Goal: Task Accomplishment & Management: Use online tool/utility

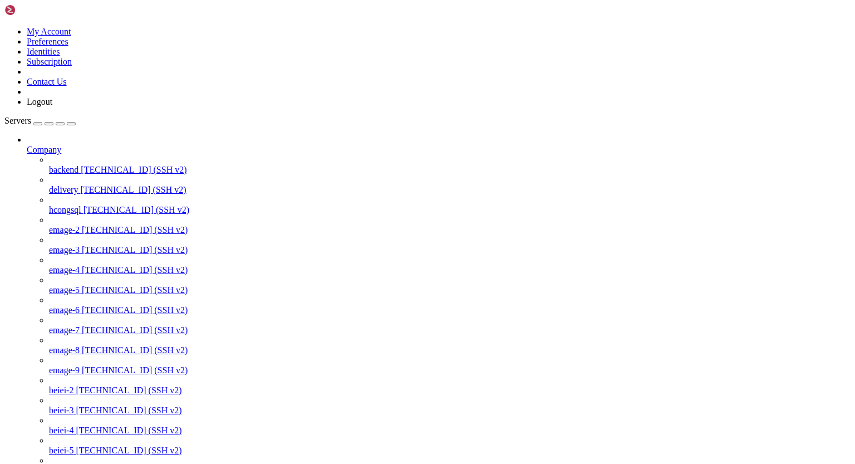
scroll to position [47, 0]
click at [27, 145] on icon at bounding box center [27, 145] width 0 height 0
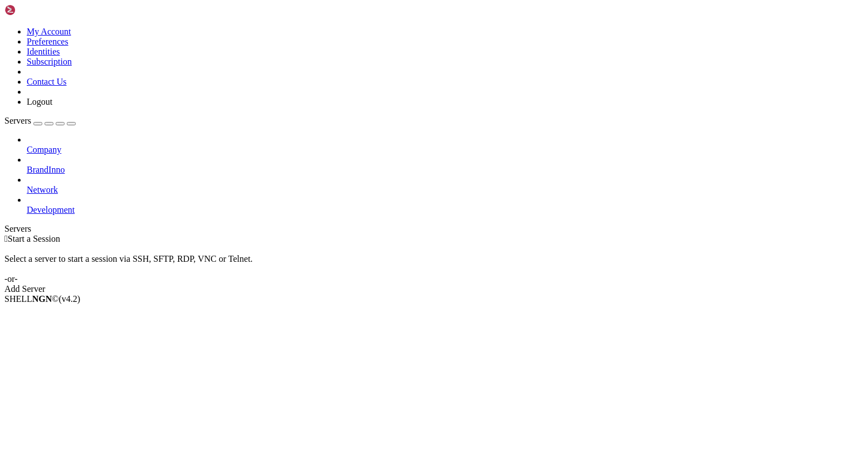
click at [27, 205] on icon at bounding box center [27, 205] width 0 height 0
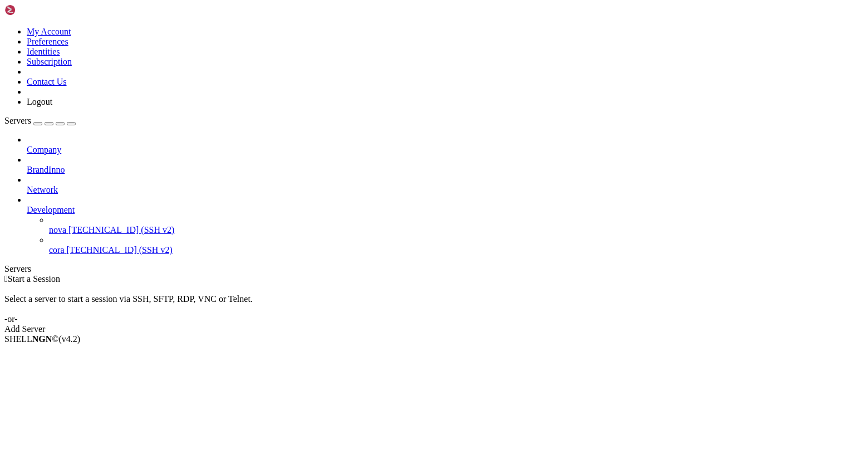
click at [86, 225] on span "[TECHNICAL_ID] (SSH v2)" at bounding box center [121, 229] width 106 height 9
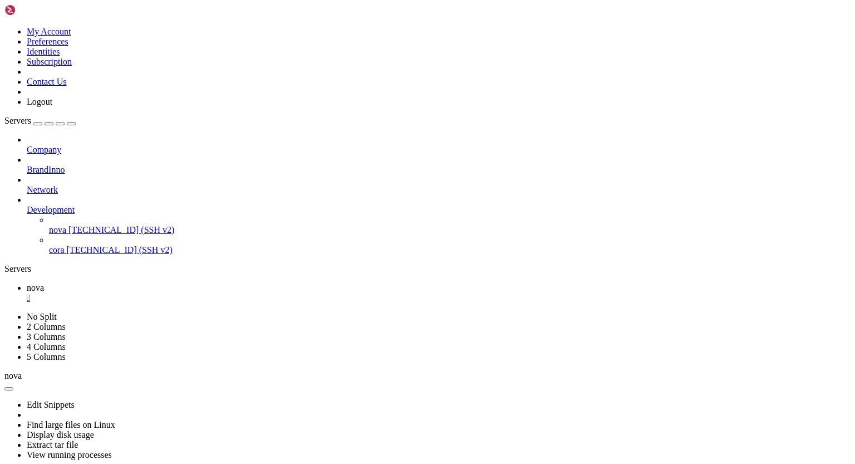
scroll to position [42911, 0]
drag, startPoint x: 86, startPoint y: 859, endPoint x: 13, endPoint y: 781, distance: 106.7
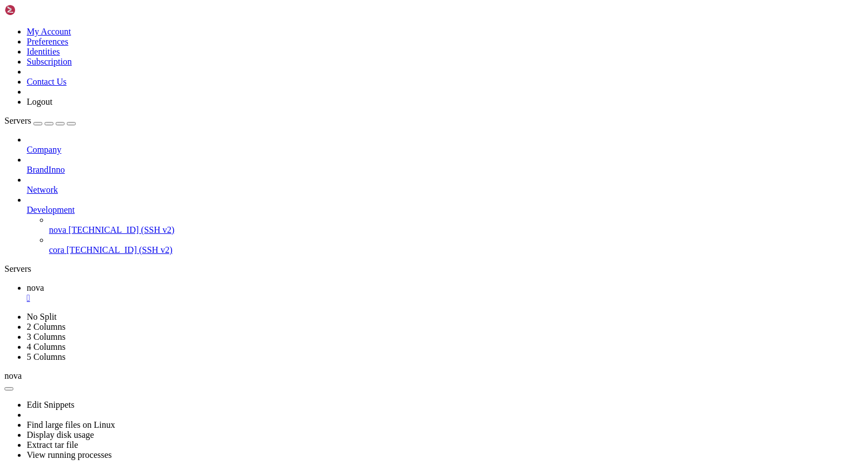
scroll to position [23486, 0]
drag, startPoint x: 169, startPoint y: 620, endPoint x: 273, endPoint y: 621, distance: 104.1
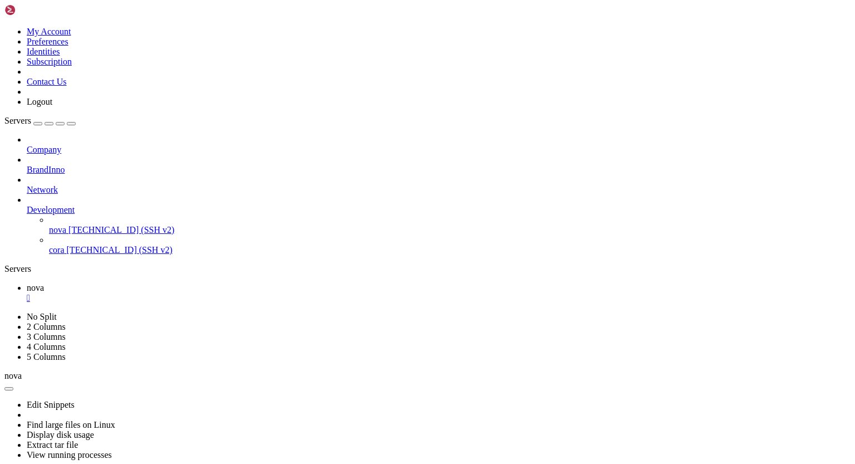
scroll to position [53783, 0]
drag, startPoint x: 332, startPoint y: 791, endPoint x: 70, endPoint y: 685, distance: 282.7
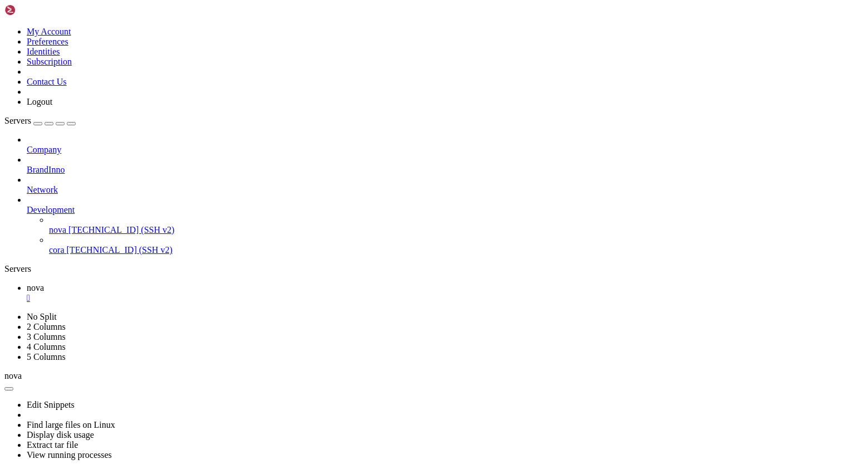
drag, startPoint x: 330, startPoint y: 790, endPoint x: 24, endPoint y: 791, distance: 305.6
drag, startPoint x: 102, startPoint y: 866, endPoint x: 422, endPoint y: 851, distance: 319.8
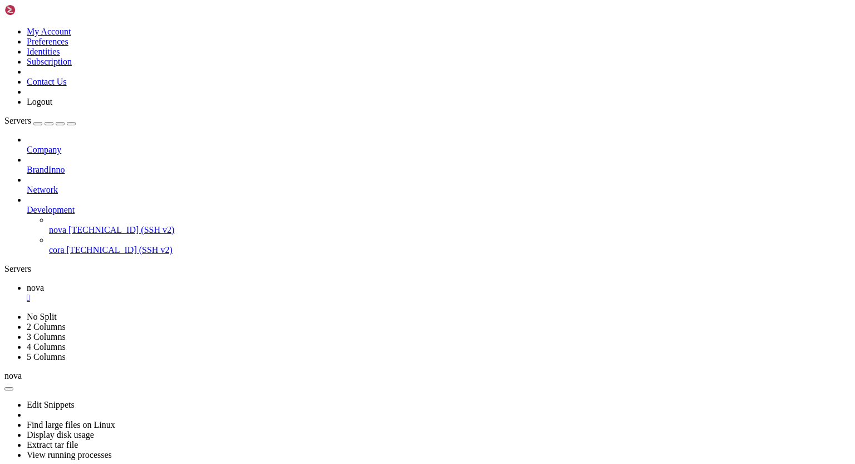
drag, startPoint x: 541, startPoint y: 857, endPoint x: 230, endPoint y: 794, distance: 317.0
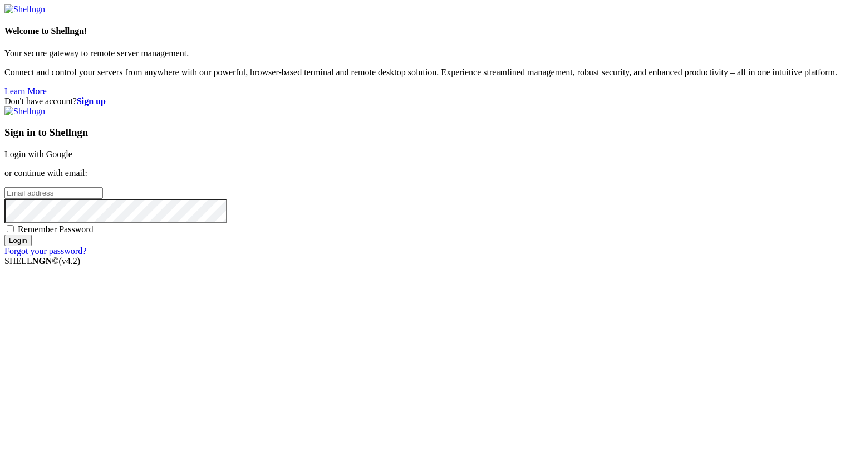
type input "eric@uceng.com"
click at [32, 246] on input "Login" at bounding box center [17, 240] width 27 height 12
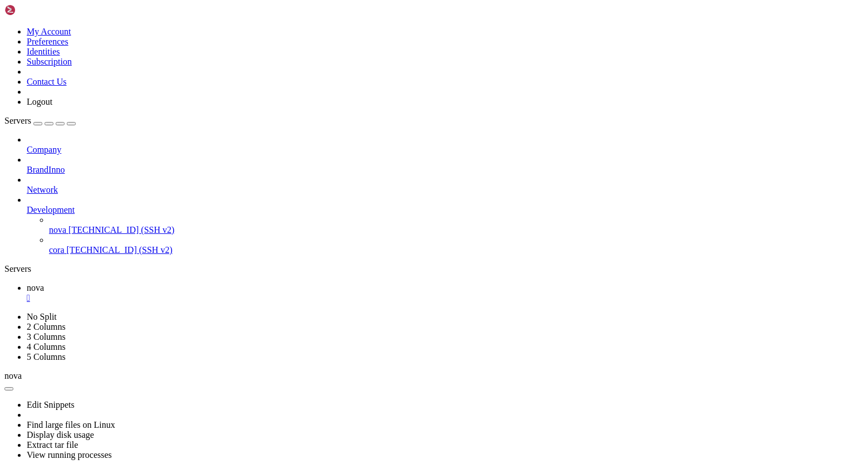
scroll to position [5789, 0]
click at [185, 293] on div "" at bounding box center [439, 298] width 824 height 10
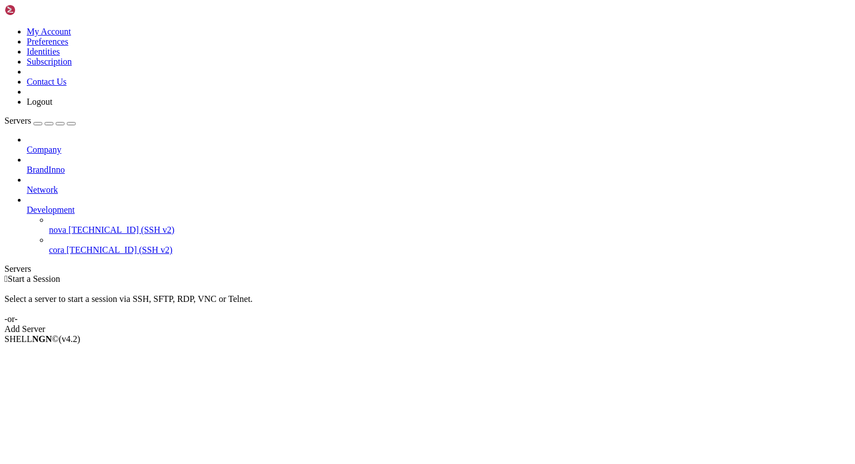
click at [83, 225] on span "[TECHNICAL_ID] (SSH v2)" at bounding box center [121, 229] width 106 height 9
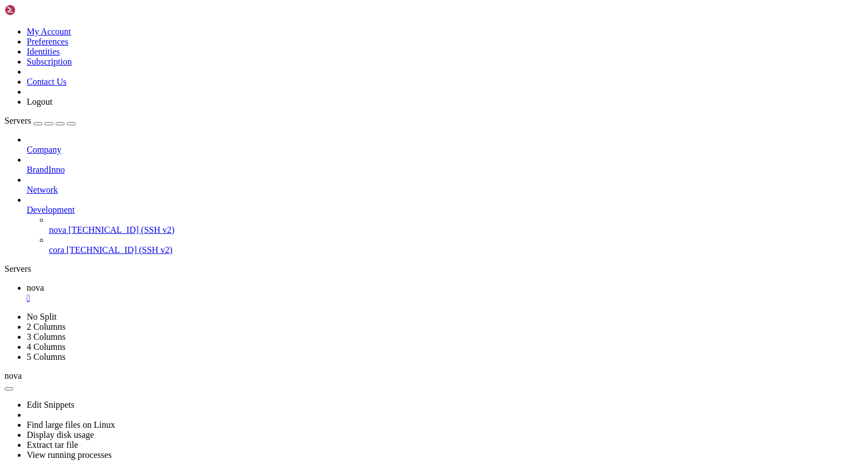
scroll to position [10039, 0]
drag, startPoint x: 23, startPoint y: 792, endPoint x: 333, endPoint y: 791, distance: 309.5
drag, startPoint x: 534, startPoint y: 858, endPoint x: 170, endPoint y: 675, distance: 406.7
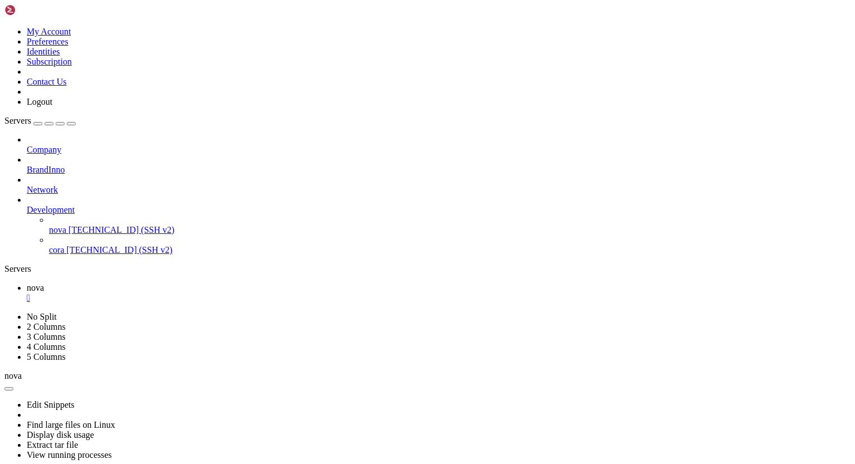
drag, startPoint x: 23, startPoint y: 760, endPoint x: 328, endPoint y: 763, distance: 305.0
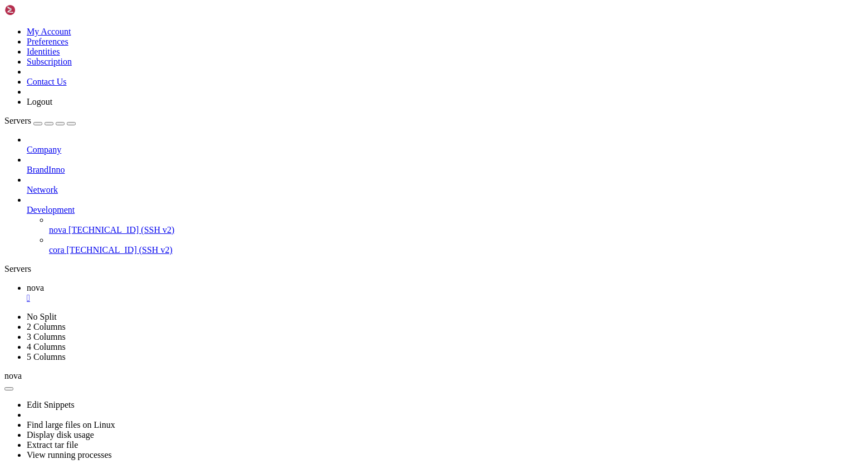
drag, startPoint x: 536, startPoint y: 855, endPoint x: 207, endPoint y: 751, distance: 345.0
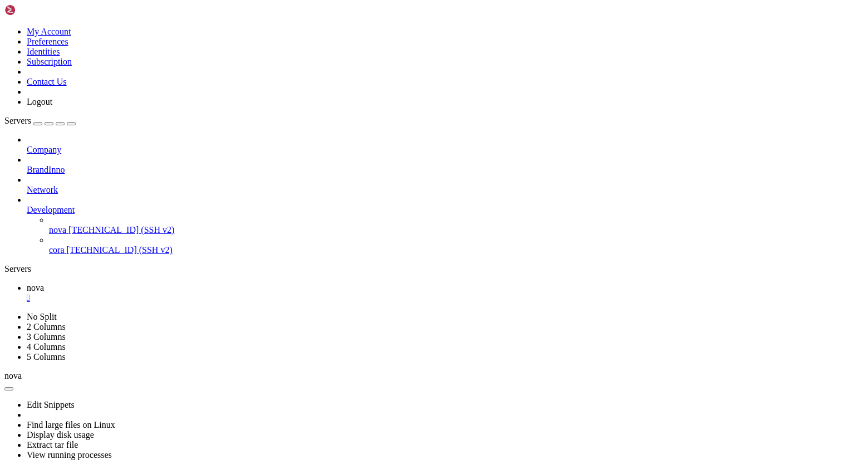
scroll to position [126056, 0]
drag, startPoint x: 23, startPoint y: 790, endPoint x: 323, endPoint y: 790, distance: 299.5
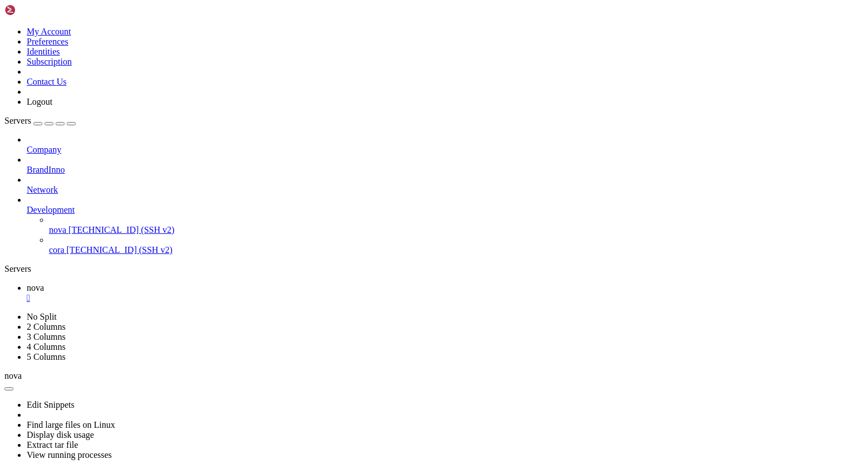
drag, startPoint x: 12, startPoint y: 583, endPoint x: 107, endPoint y: 857, distance: 289.7
drag, startPoint x: 120, startPoint y: 862, endPoint x: 342, endPoint y: 867, distance: 222.1
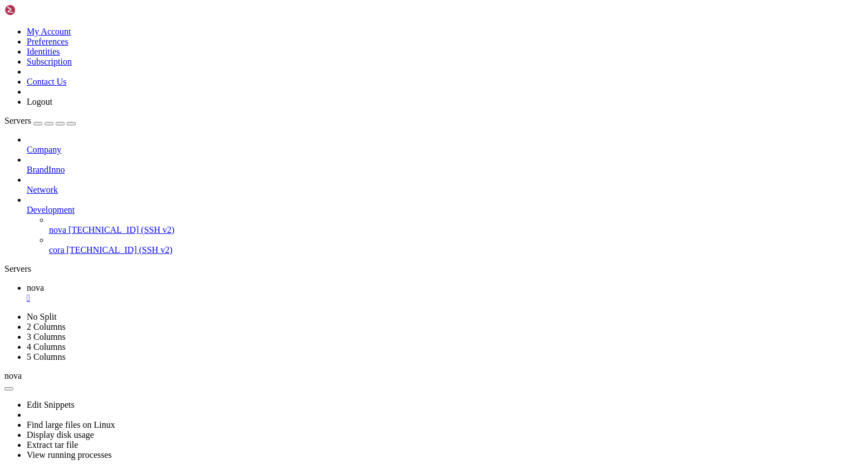
drag, startPoint x: 9, startPoint y: 732, endPoint x: 40, endPoint y: 738, distance: 31.1
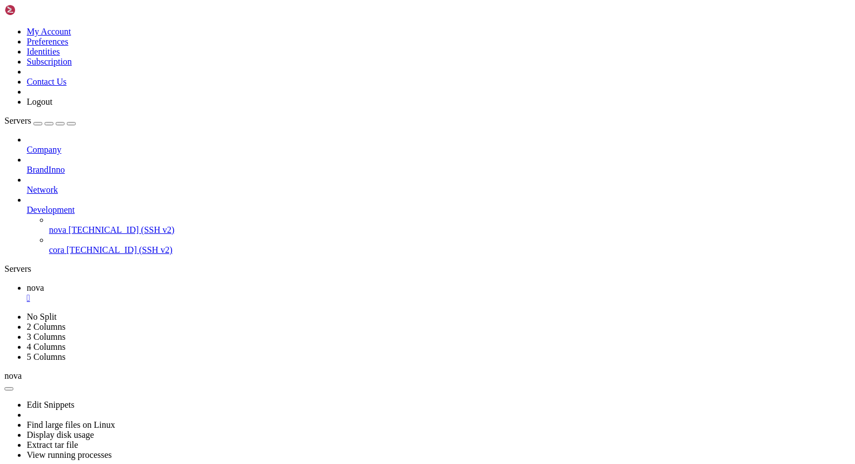
drag, startPoint x: 76, startPoint y: 867, endPoint x: 271, endPoint y: 869, distance: 194.8
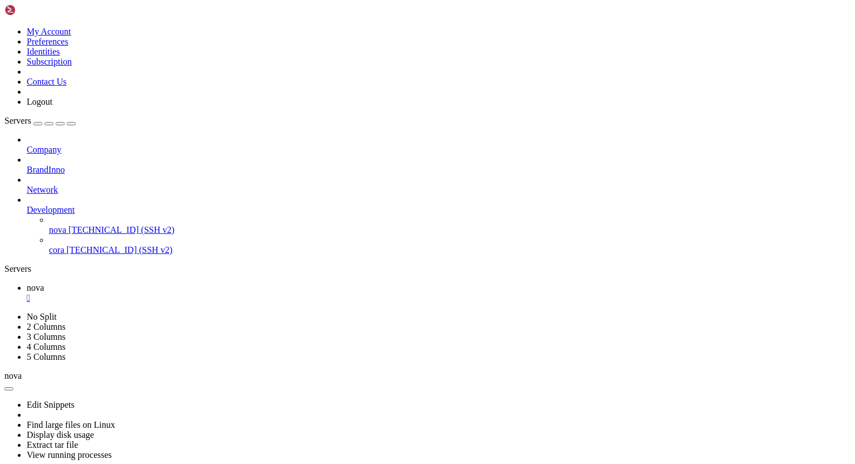
scroll to position [148983, 0]
drag, startPoint x: 10, startPoint y: 756, endPoint x: 230, endPoint y: 866, distance: 246.4
